Goal: Task Accomplishment & Management: Manage account settings

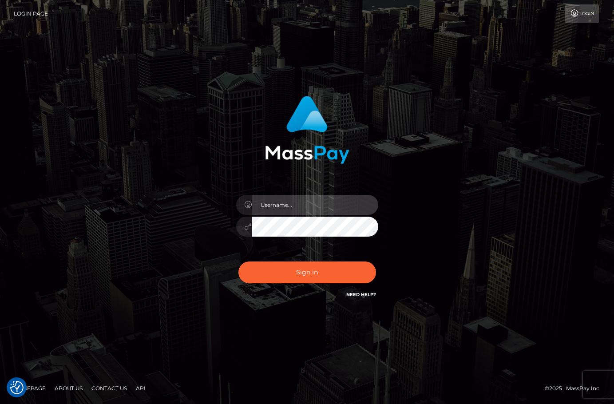
click at [296, 200] on input "text" at bounding box center [315, 205] width 126 height 20
type input "christianc.xcite"
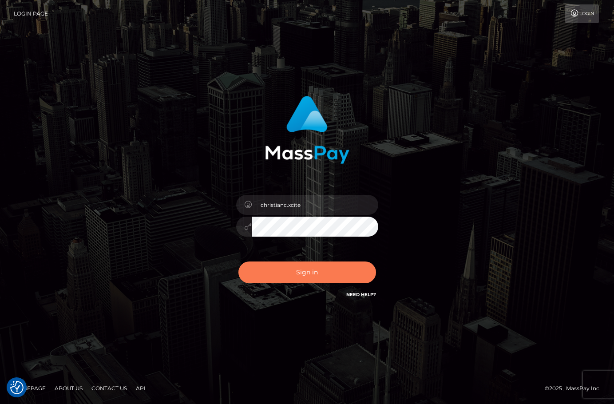
click at [335, 270] on button "Sign in" at bounding box center [307, 273] width 138 height 22
click at [484, 57] on div "christianc.xcite" at bounding box center [307, 202] width 614 height 359
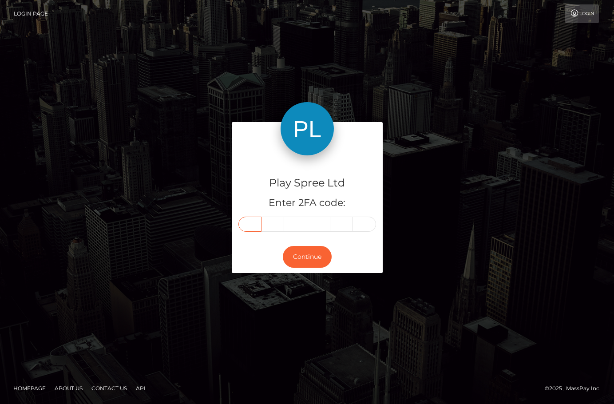
click at [251, 223] on input "text" at bounding box center [249, 224] width 23 height 15
type input "9"
type input "8"
type input "6"
type input "1"
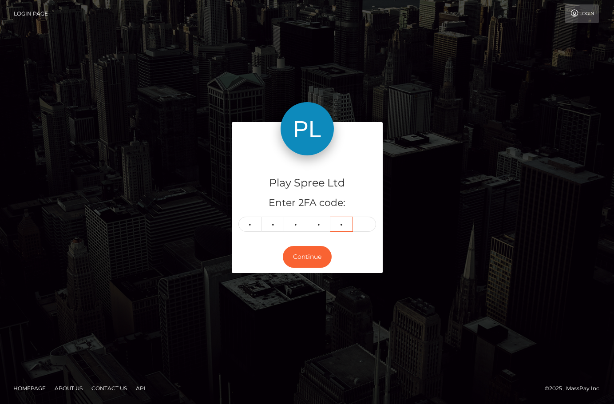
type input "5"
type input "9"
click at [307, 250] on button "Continue" at bounding box center [307, 257] width 49 height 22
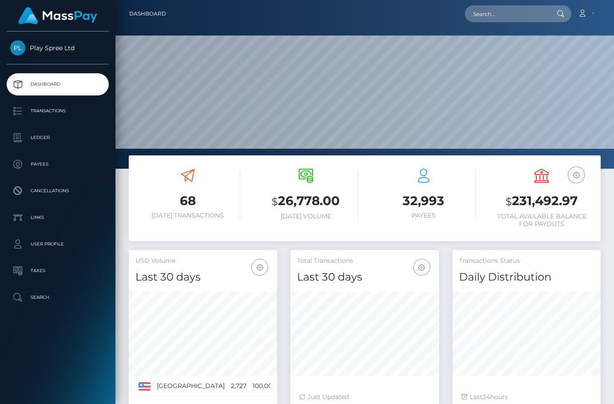
scroll to position [158, 149]
click at [534, 202] on h3 "$ 231,492.97" at bounding box center [541, 201] width 105 height 18
copy h3 "231,492.97"
click at [433, 6] on div "Loading... Loading... Account Edit Profile Logout" at bounding box center [386, 13] width 427 height 19
